Goal: Task Accomplishment & Management: Complete application form

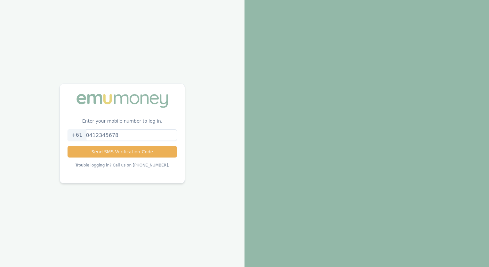
click at [103, 133] on input "tel" at bounding box center [122, 135] width 109 height 12
type input "0481277274"
click at [122, 151] on button "Send SMS Verification Code" at bounding box center [122, 152] width 109 height 12
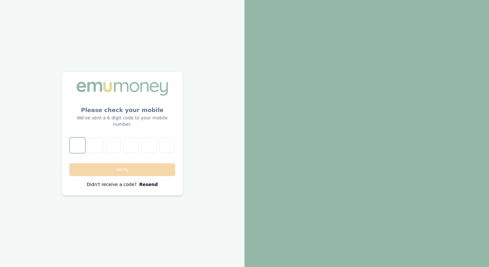
click at [76, 145] on input "number" at bounding box center [77, 145] width 15 height 15
type input "4"
type input "9"
type input "6"
type input "2"
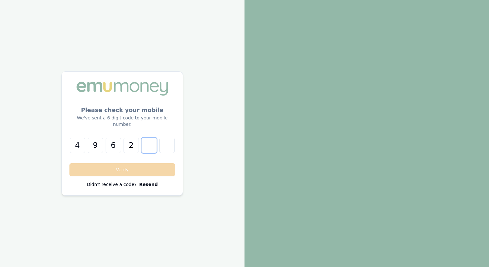
type input "7"
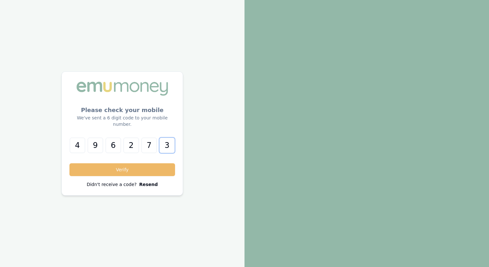
type input "3"
click at [129, 169] on button "Verify" at bounding box center [122, 169] width 106 height 13
